Goal: Task Accomplishment & Management: Use online tool/utility

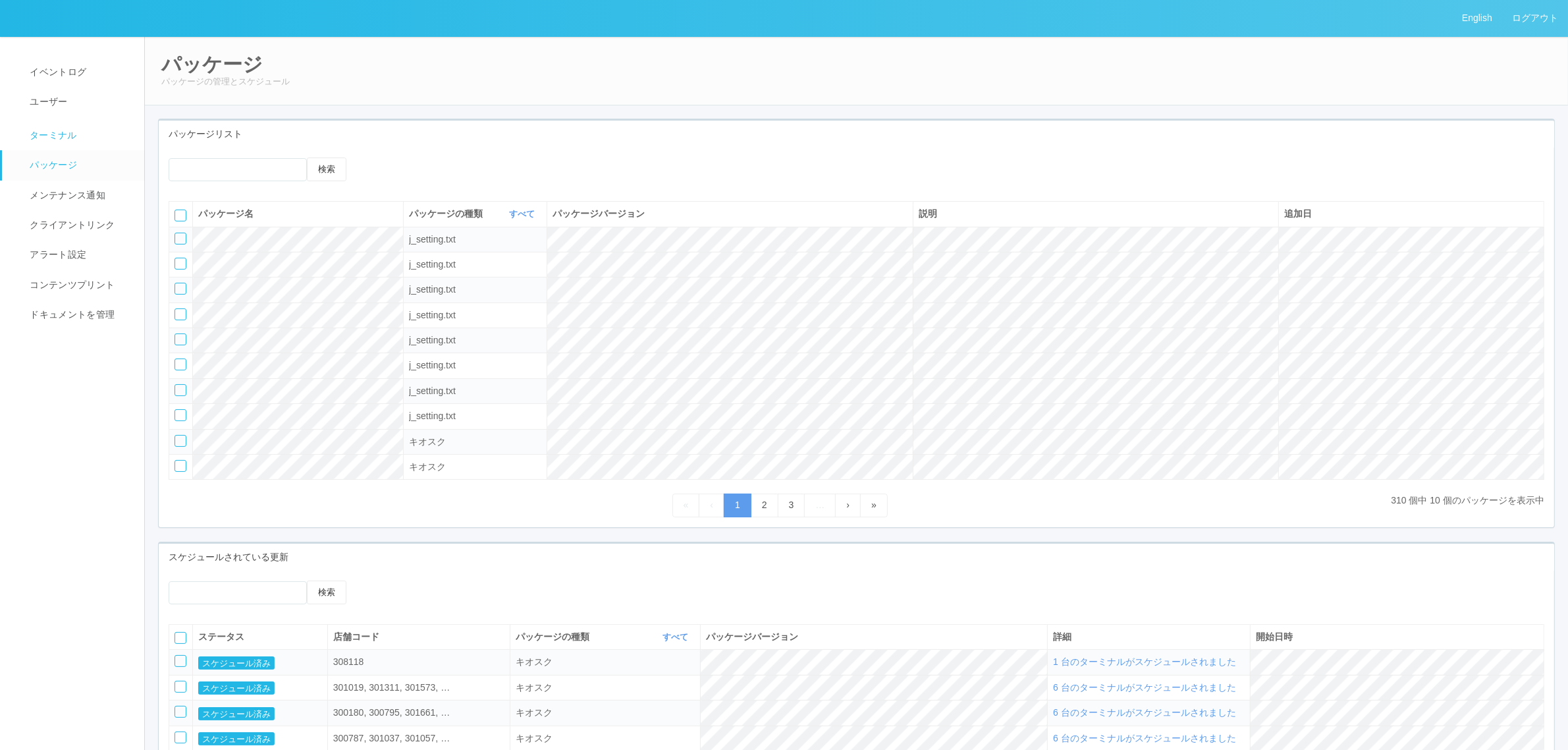
click at [70, 133] on span "ターミナル" at bounding box center [51, 135] width 51 height 11
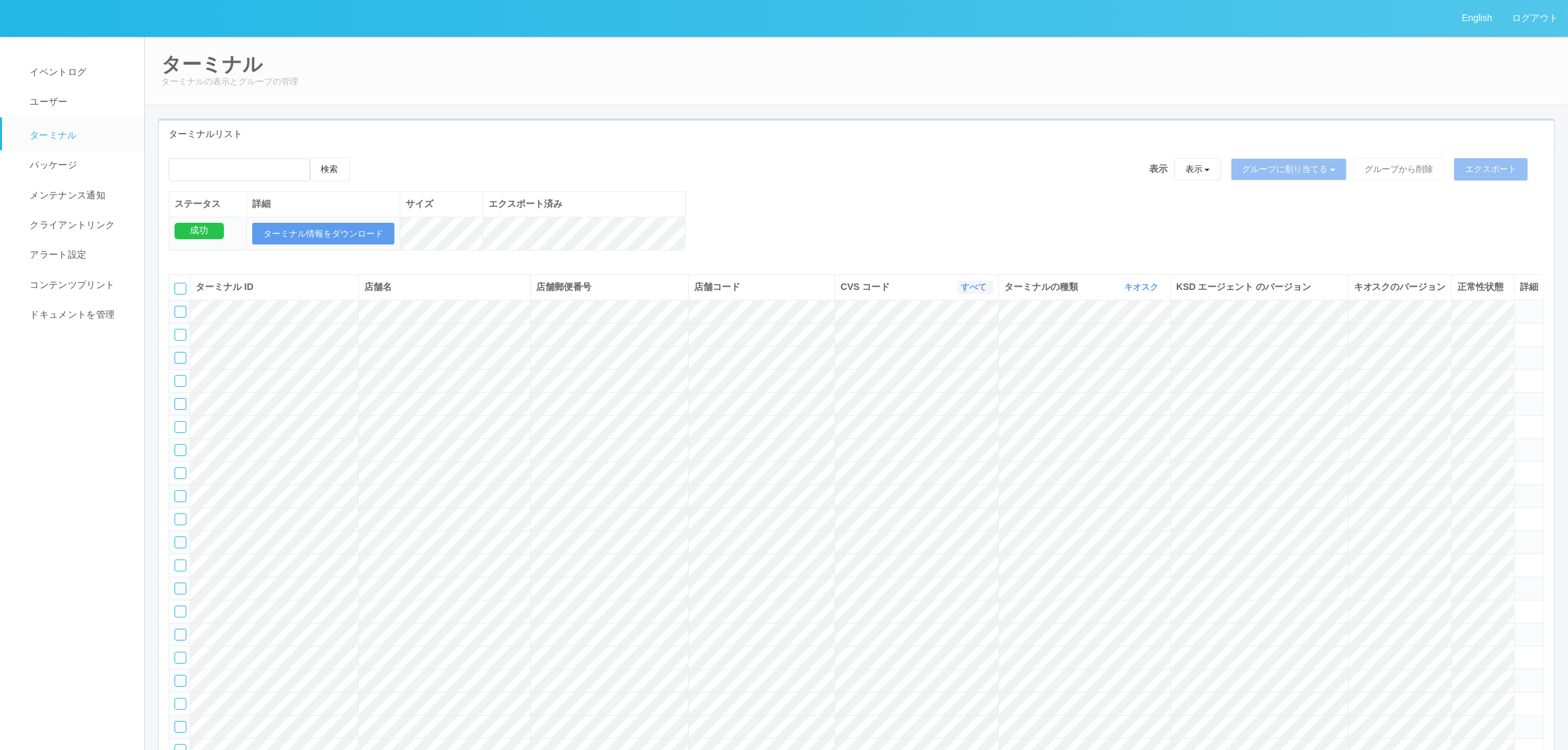
click at [969, 292] on link "すべて" at bounding box center [975, 287] width 29 height 10
click at [970, 369] on link "300036" at bounding box center [941, 360] width 104 height 18
click at [987, 292] on icon "button" at bounding box center [988, 287] width 4 height 10
click at [968, 387] on link "300037" at bounding box center [941, 378] width 104 height 18
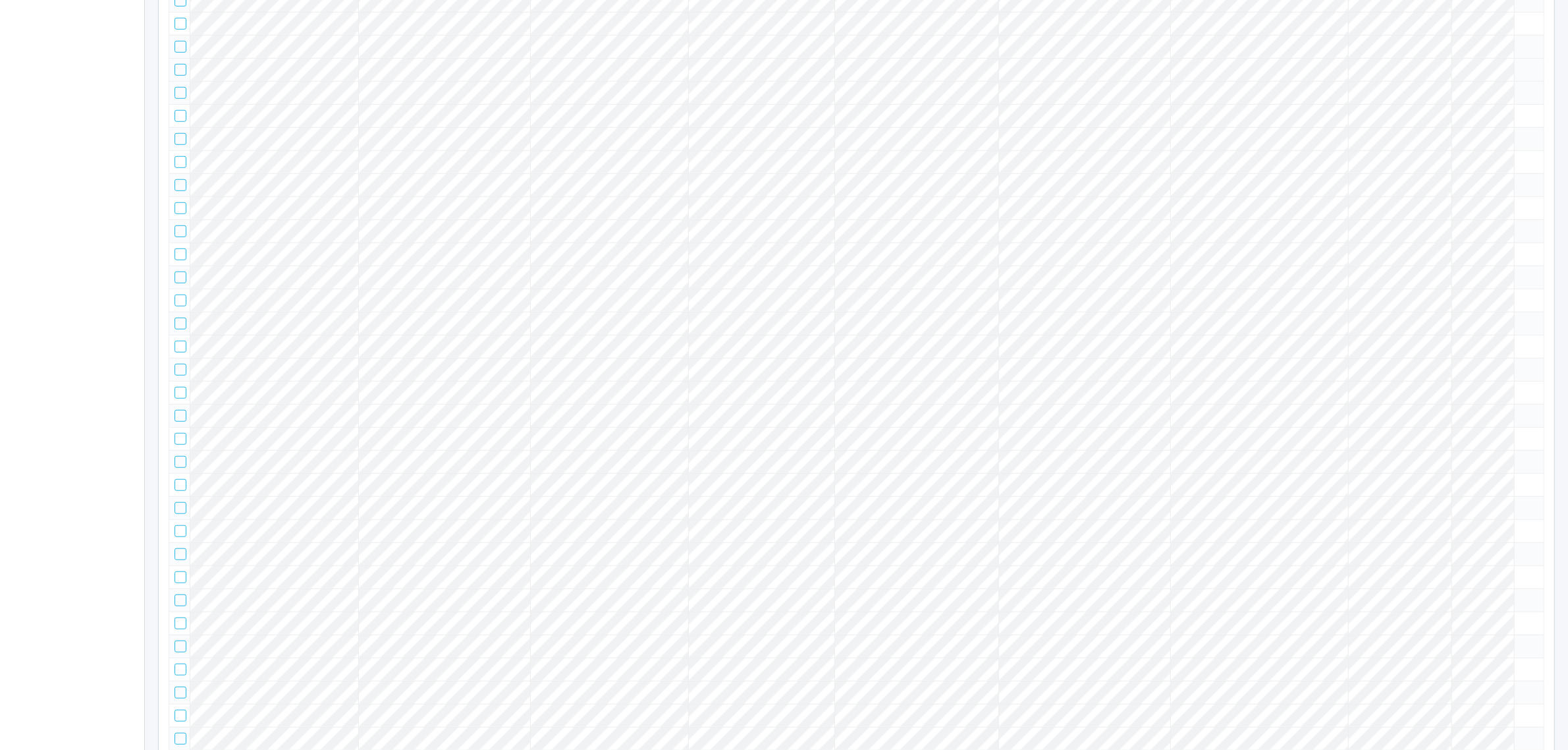
click at [1520, 64] on icon at bounding box center [1520, 64] width 0 height 0
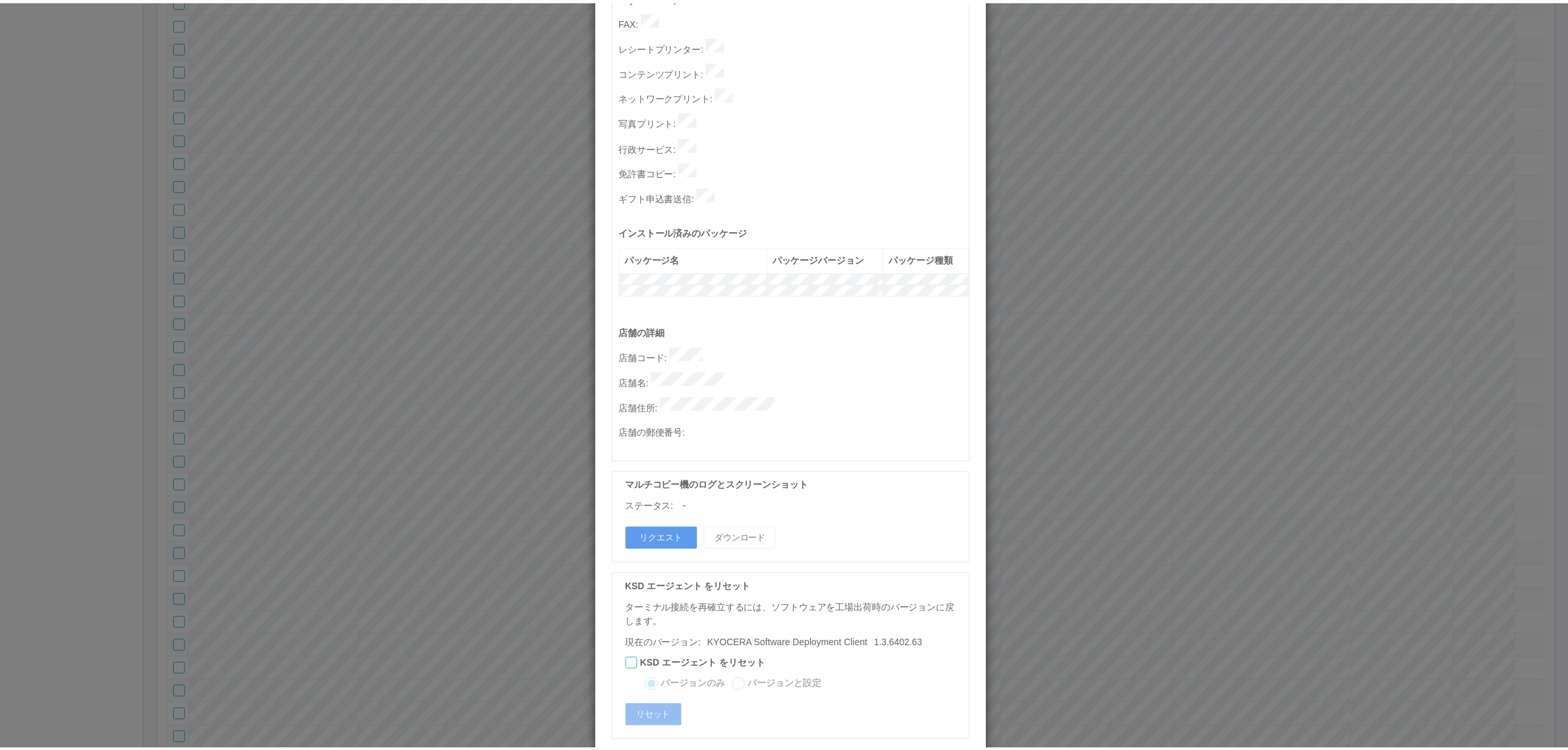
scroll to position [407, 0]
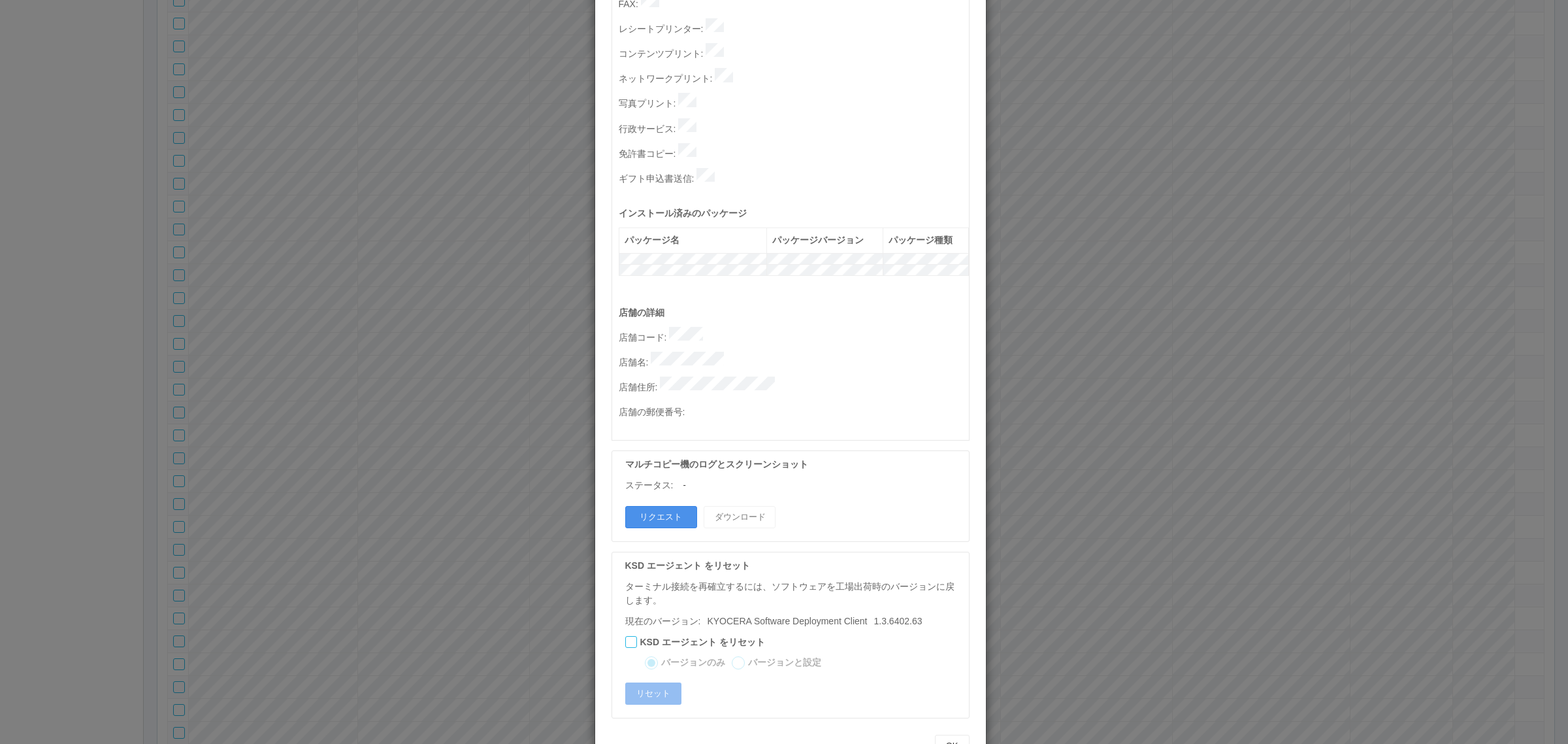
click at [656, 506] on button "リクエスト" at bounding box center [661, 517] width 72 height 22
click at [1157, 429] on div "ターミナルの詳細 詳細 S.M.A.R.T 接続ステータス 最終接続日時 : [DATE] 05:41:43 AM マルチコピー機の詳細 モデル : シリアル…" at bounding box center [784, 372] width 1568 height 744
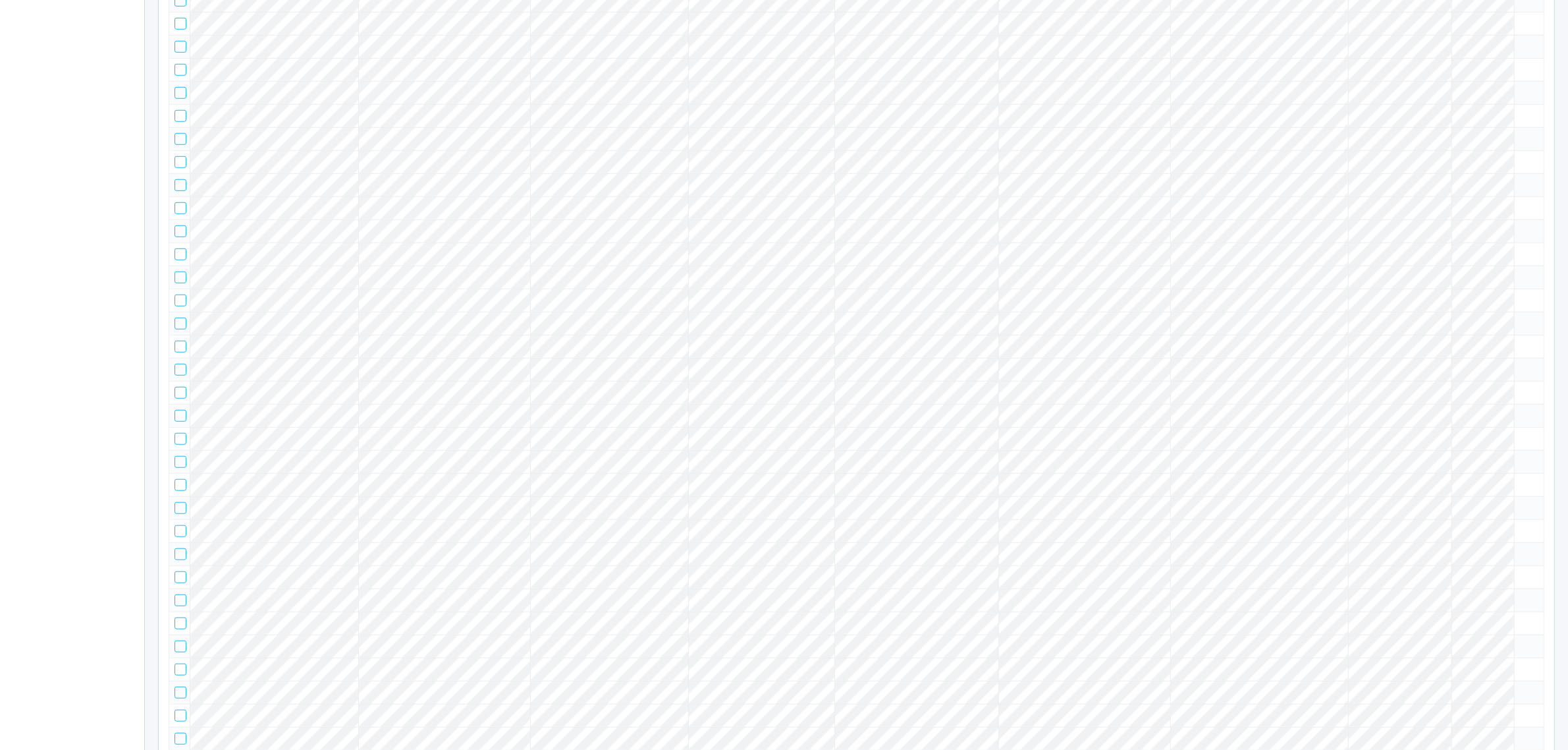
click at [1374, 104] on tr at bounding box center [857, 92] width 1375 height 23
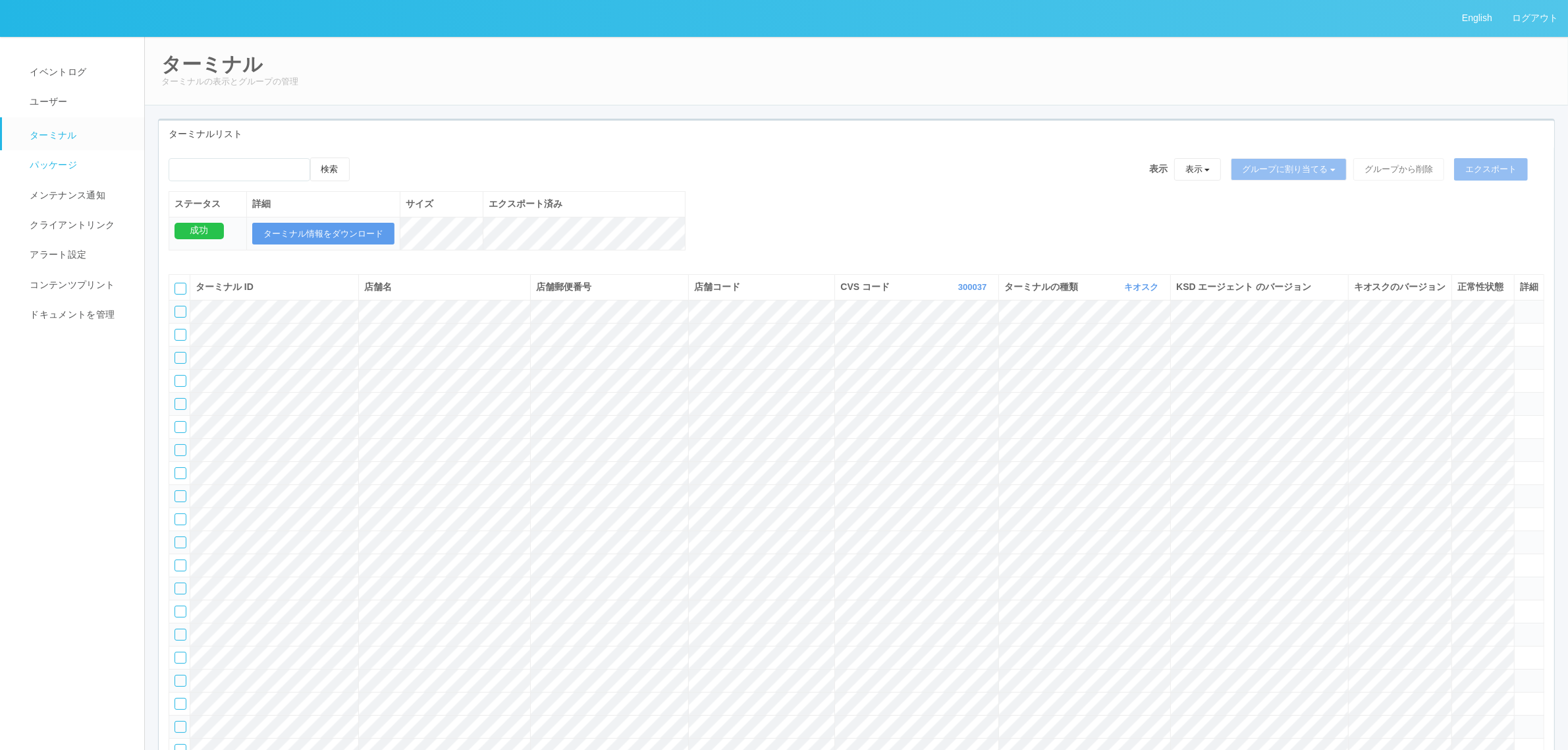
click at [51, 165] on span "パッケージ" at bounding box center [51, 165] width 51 height 11
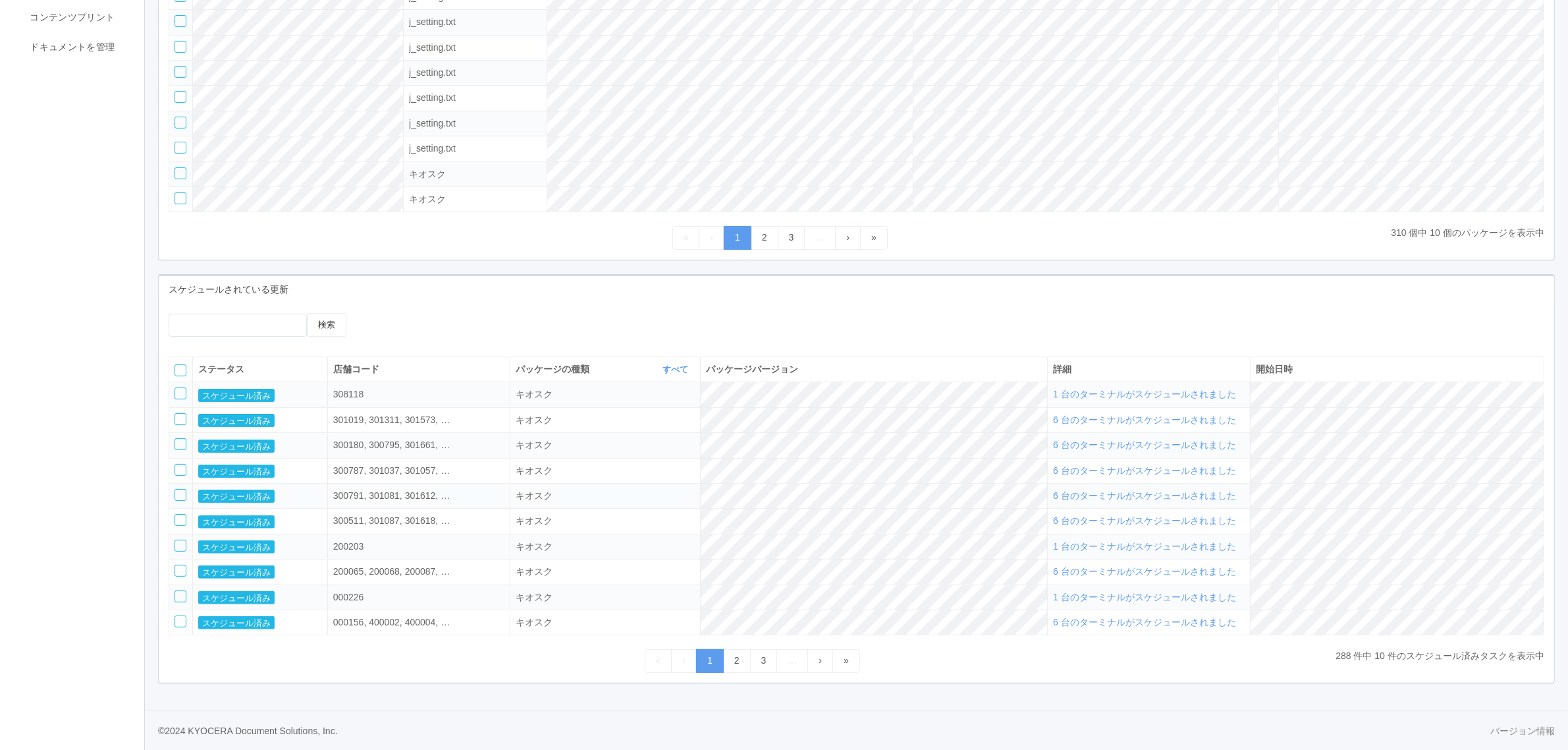
scroll to position [279, 0]
click at [728, 661] on link "2" at bounding box center [736, 661] width 27 height 23
click at [759, 662] on link "3" at bounding box center [764, 661] width 27 height 23
click at [1150, 575] on span "1 件のアップデートに成功しました" at bounding box center [1126, 571] width 146 height 11
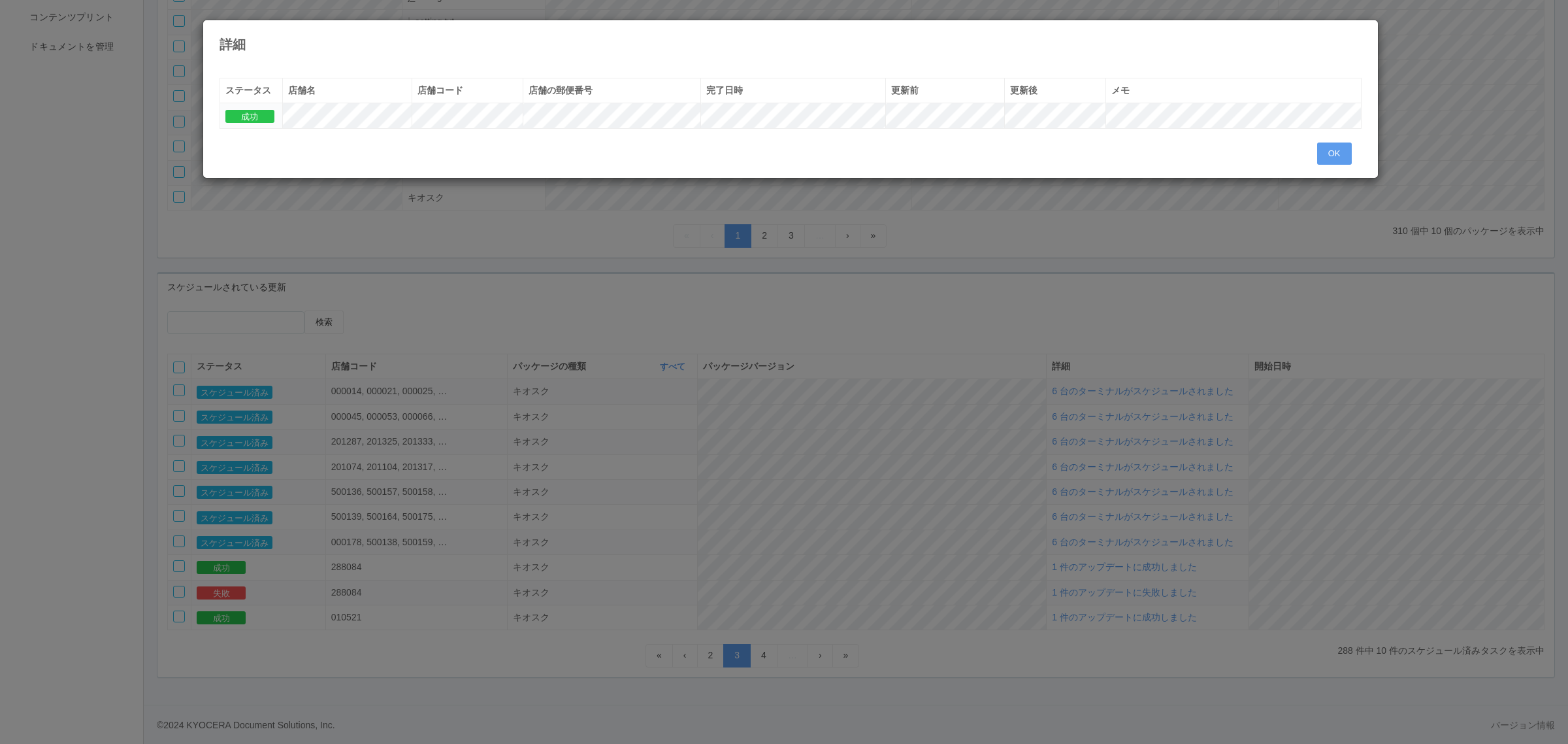
click at [1351, 47] on h4 "詳細" at bounding box center [790, 44] width 1142 height 15
click at [1362, 30] on icon at bounding box center [1362, 30] width 0 height 0
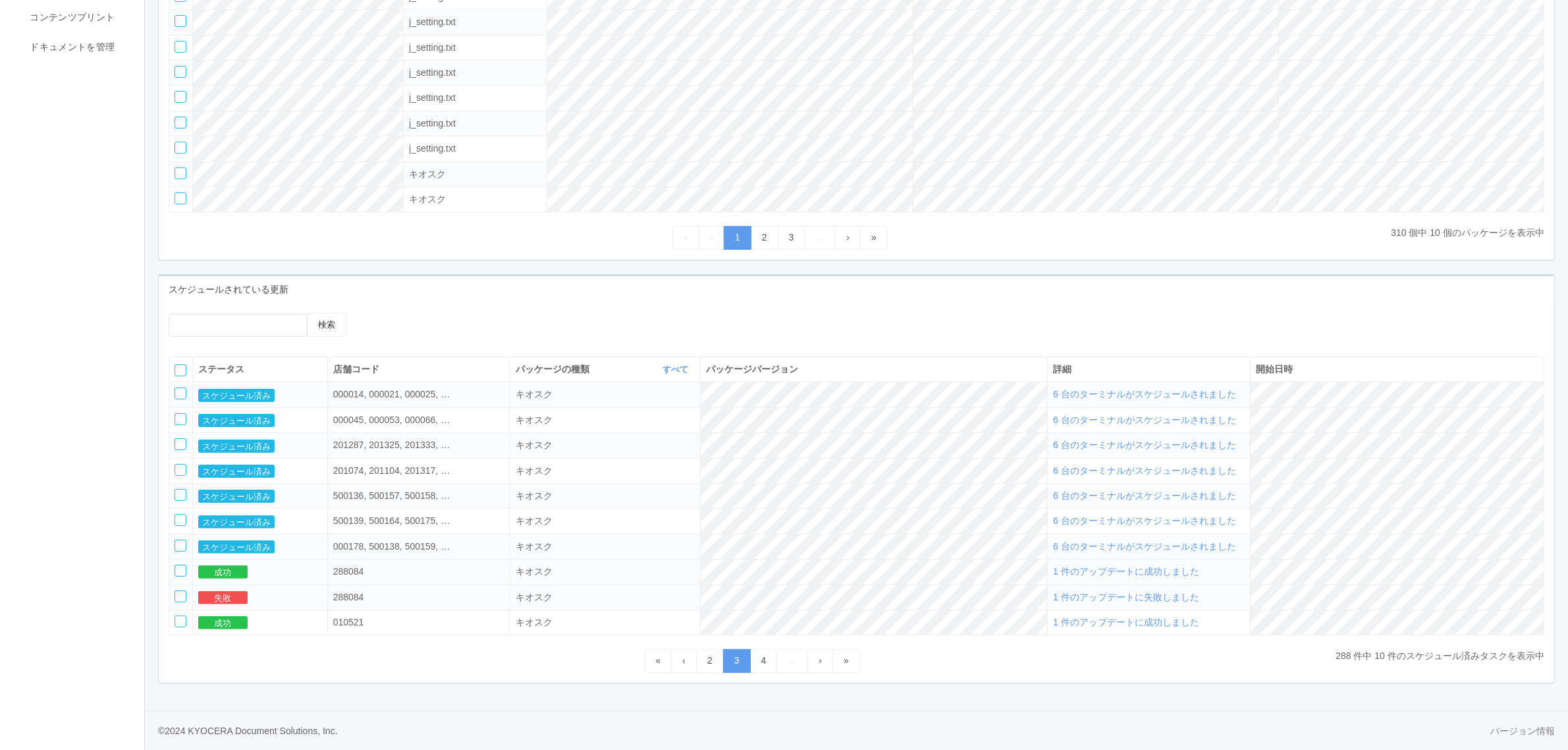
click at [1164, 570] on span "1 件のアップデートに成功しました" at bounding box center [1126, 571] width 146 height 11
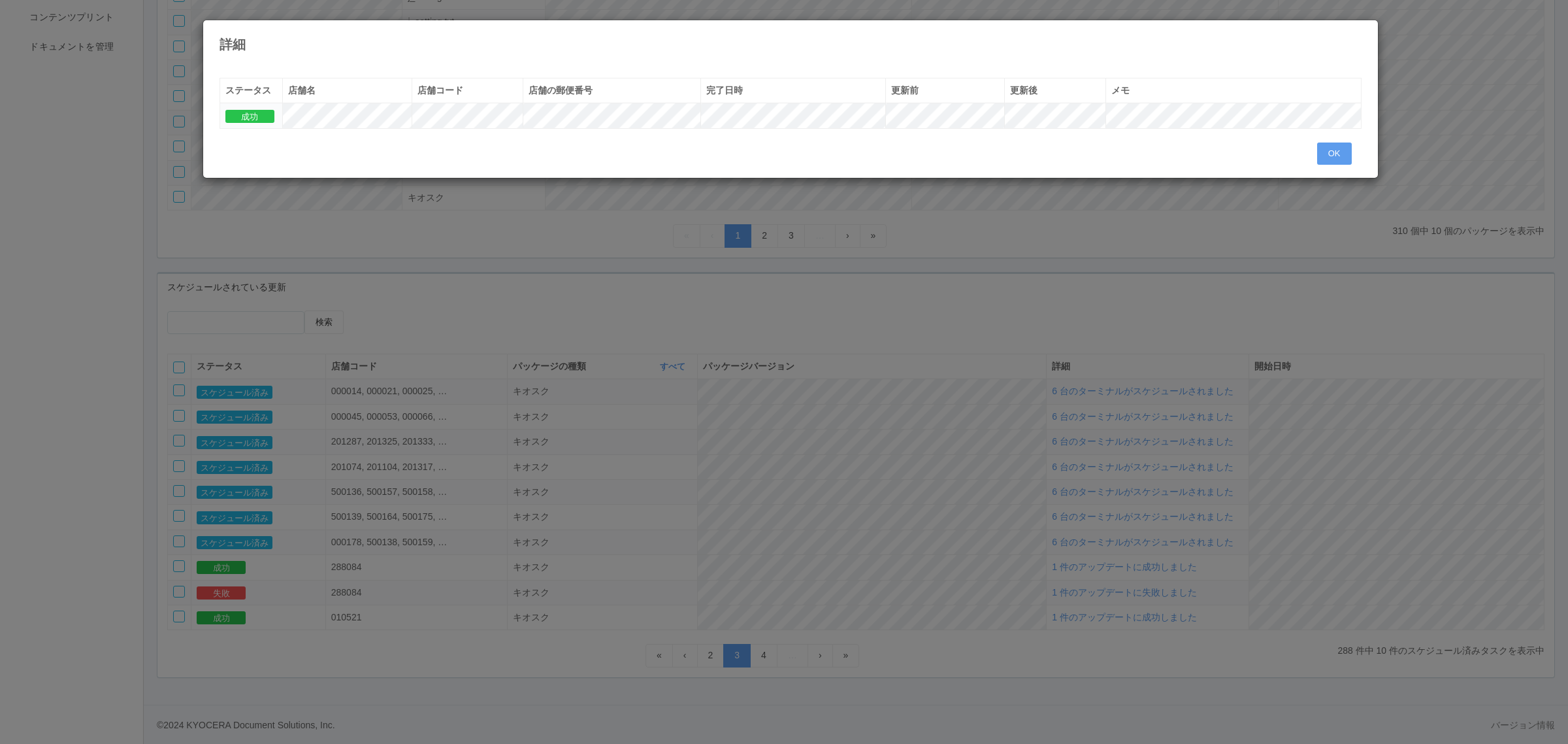
click at [664, 385] on div "詳細 « ‹ 1 › » ステータス 店舗名 店舗コード 店舗の郵便番号 完了日時 更新前 更新後 メモ 成功 OK" at bounding box center [784, 372] width 1568 height 744
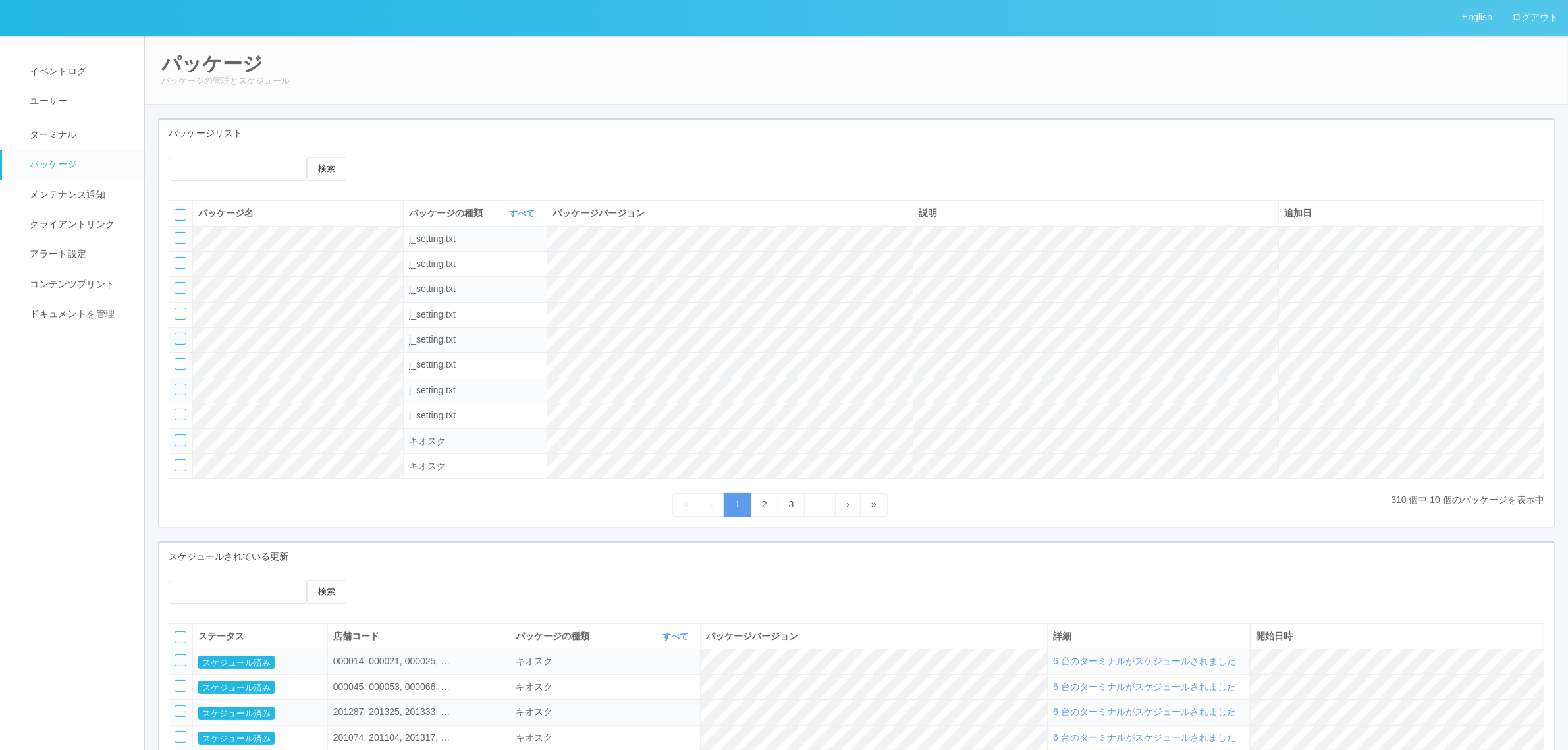
scroll to position [0, 0]
click at [103, 132] on link "ターミナル" at bounding box center [79, 134] width 154 height 33
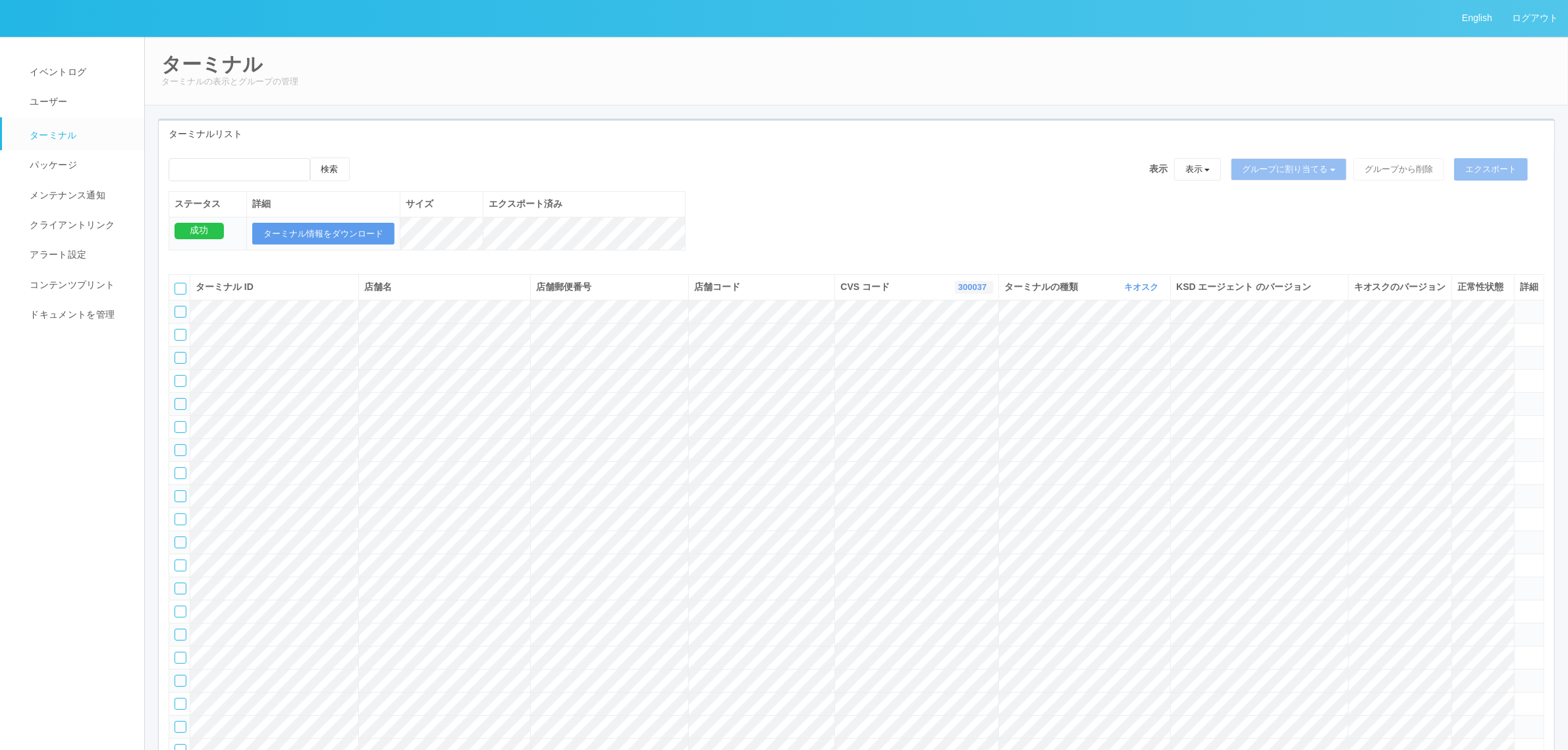
click at [960, 292] on link "300037" at bounding box center [974, 287] width 32 height 10
click at [960, 397] on link "961762" at bounding box center [941, 388] width 104 height 18
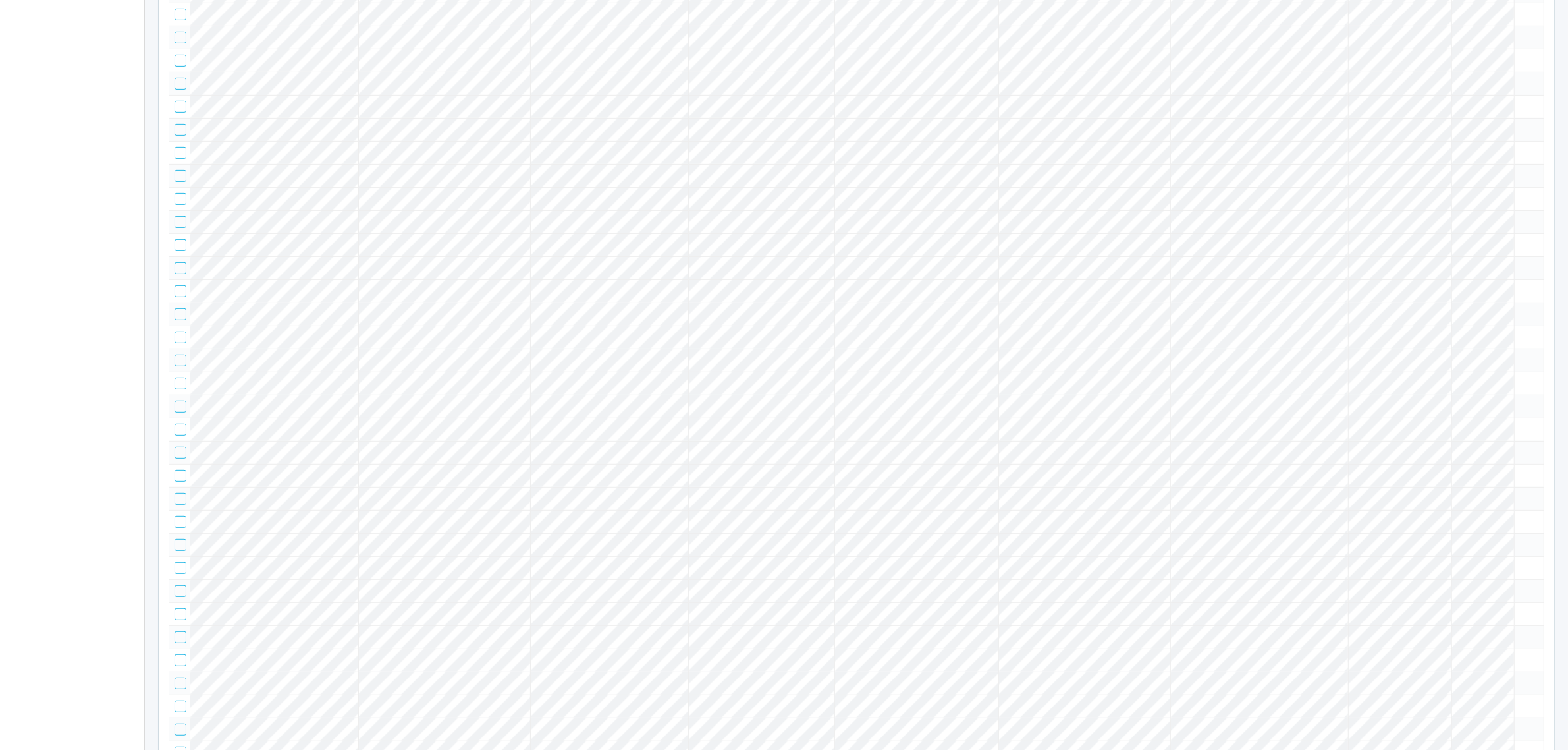
scroll to position [0, 0]
